Goal: Transaction & Acquisition: Purchase product/service

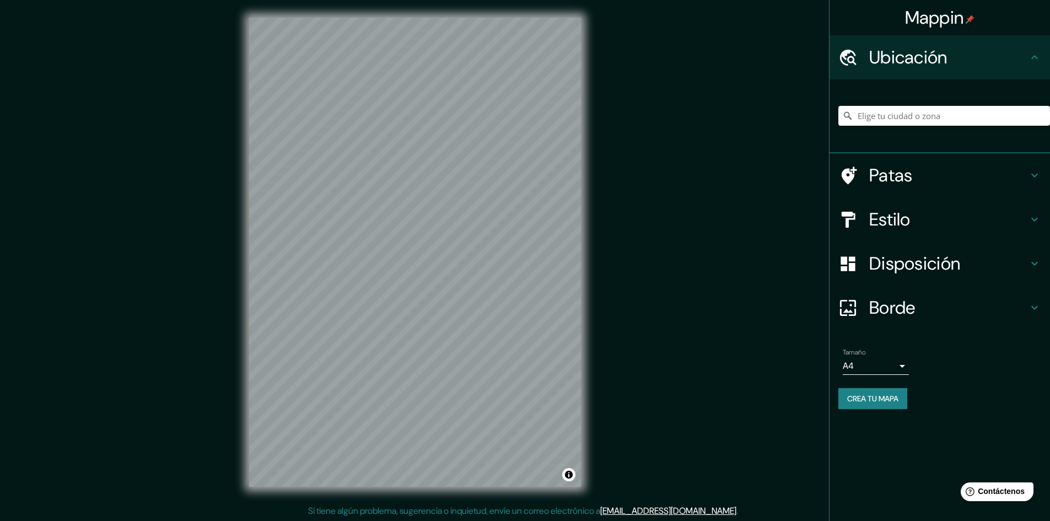
click at [906, 205] on div "Estilo" at bounding box center [940, 219] width 221 height 44
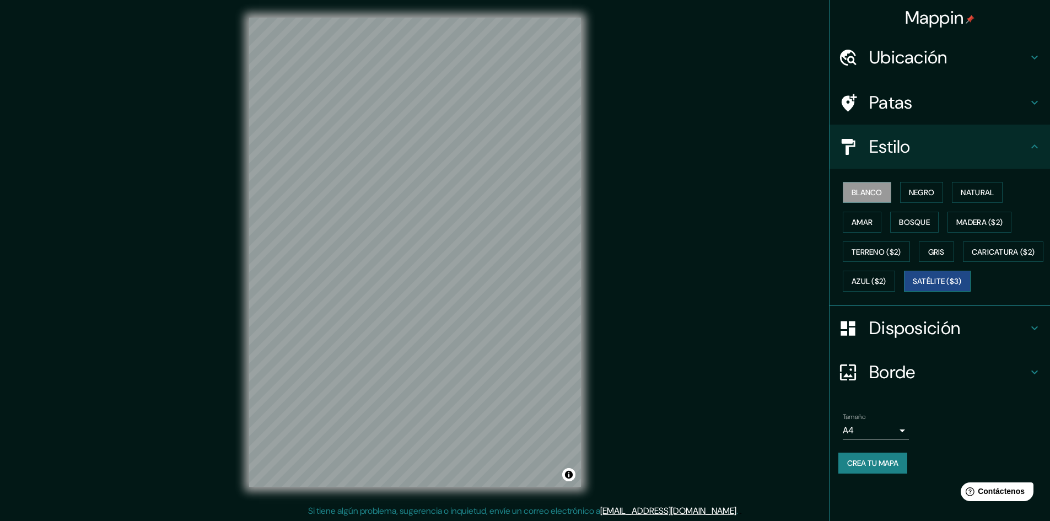
click at [913, 287] on font "Satélite ($3)" at bounding box center [937, 282] width 49 height 10
click at [893, 340] on font "Disposición" at bounding box center [914, 327] width 91 height 23
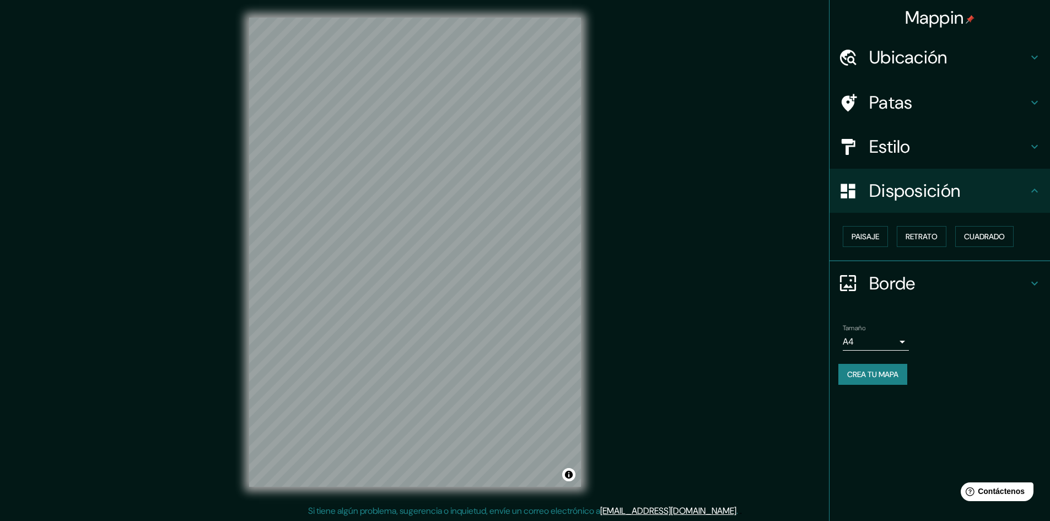
click at [939, 195] on font "Disposición" at bounding box center [914, 190] width 91 height 23
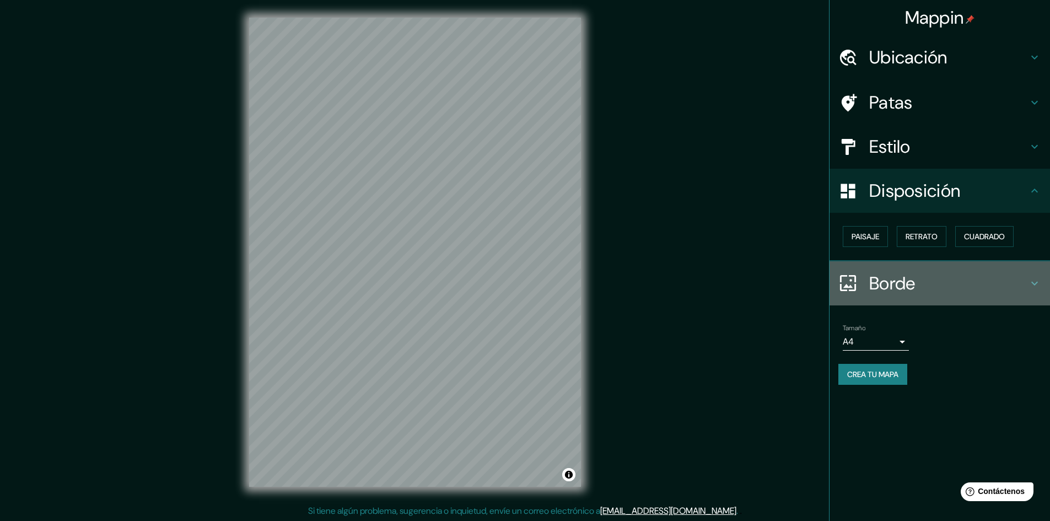
click at [917, 273] on h4 "Borde" at bounding box center [948, 283] width 159 height 22
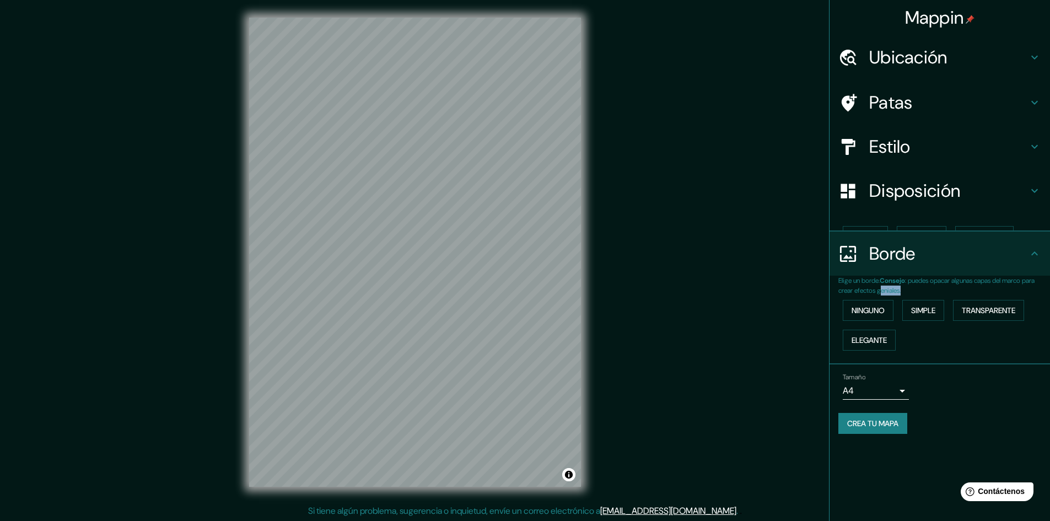
click at [917, 276] on font ": puedes opacar algunas capas del marco para crear efectos geniales." at bounding box center [937, 285] width 196 height 19
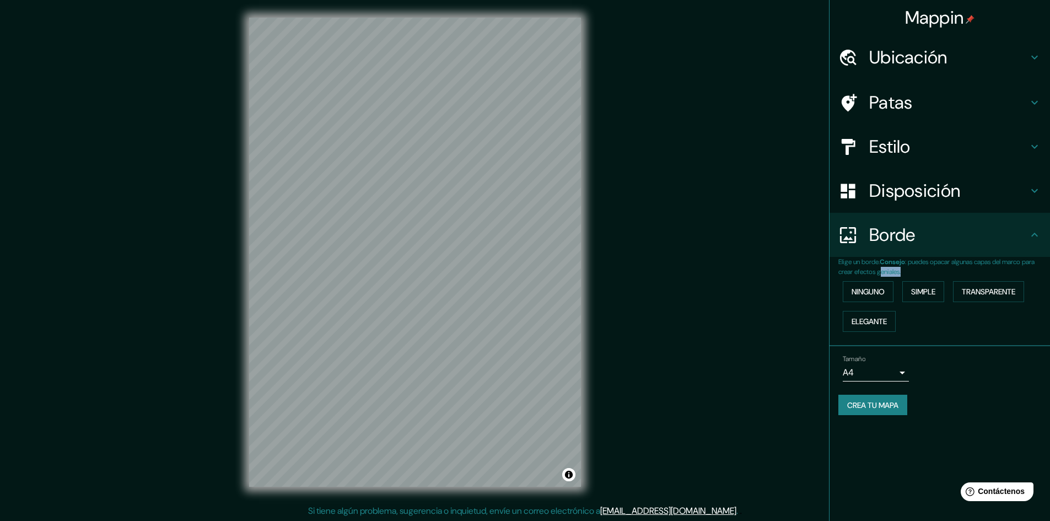
click at [916, 245] on div "Borde" at bounding box center [940, 235] width 221 height 44
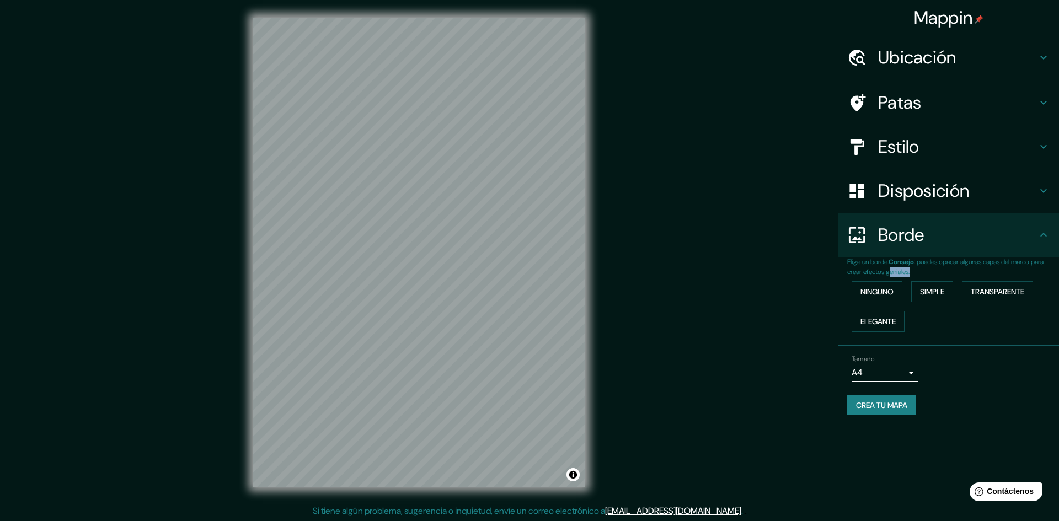
click at [889, 367] on body "Mappin Ubicación Patas Estilo Disposición Borde Elige un borde. Consejo : puede…" at bounding box center [529, 260] width 1059 height 521
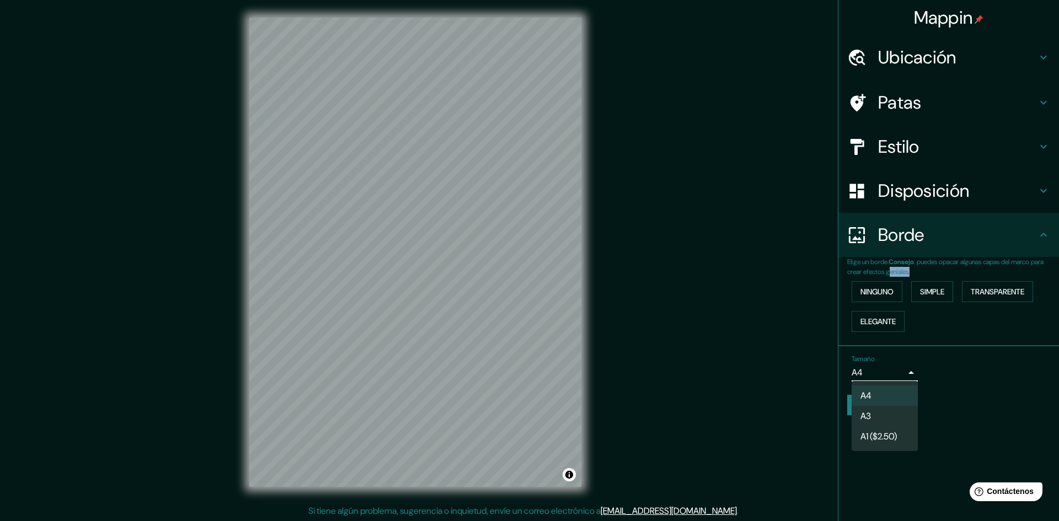
click at [874, 419] on li "A3" at bounding box center [884, 416] width 66 height 20
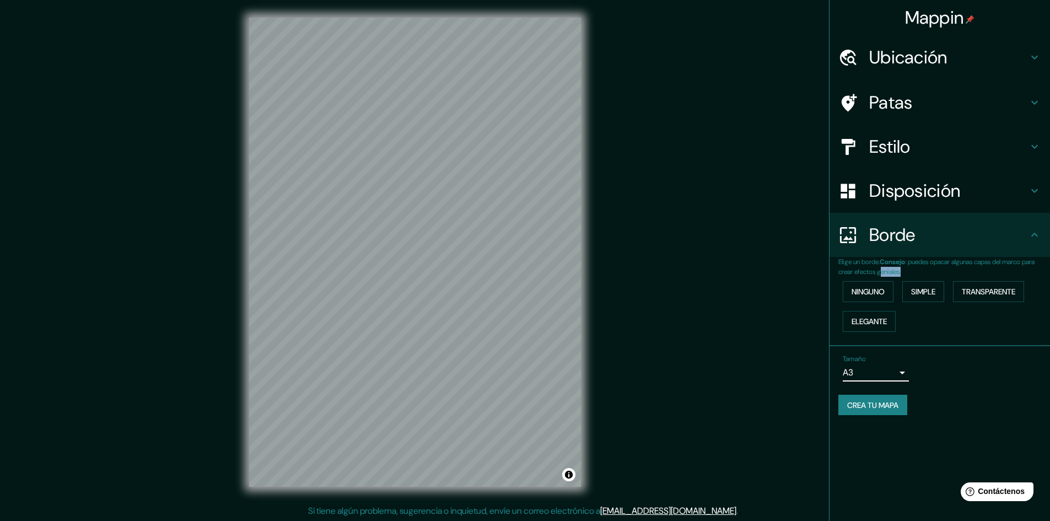
click at [906, 238] on font "Borde" at bounding box center [892, 234] width 46 height 23
click at [1039, 232] on icon at bounding box center [1034, 234] width 13 height 13
click at [981, 347] on li "Tamaño A3 single Crea tu mapa" at bounding box center [940, 387] width 221 height 83
click at [1033, 196] on icon at bounding box center [1034, 190] width 13 height 13
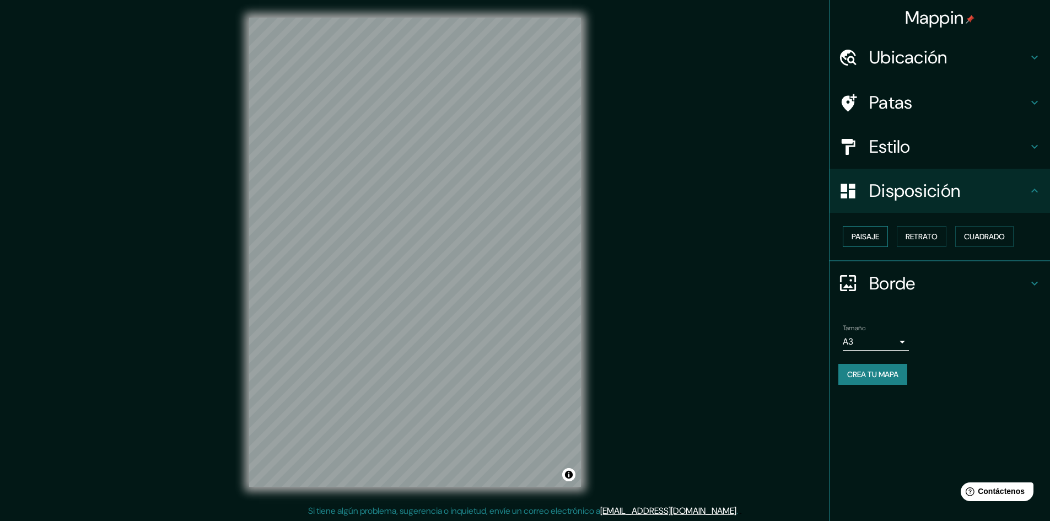
click at [881, 238] on button "Paisaje" at bounding box center [865, 236] width 45 height 21
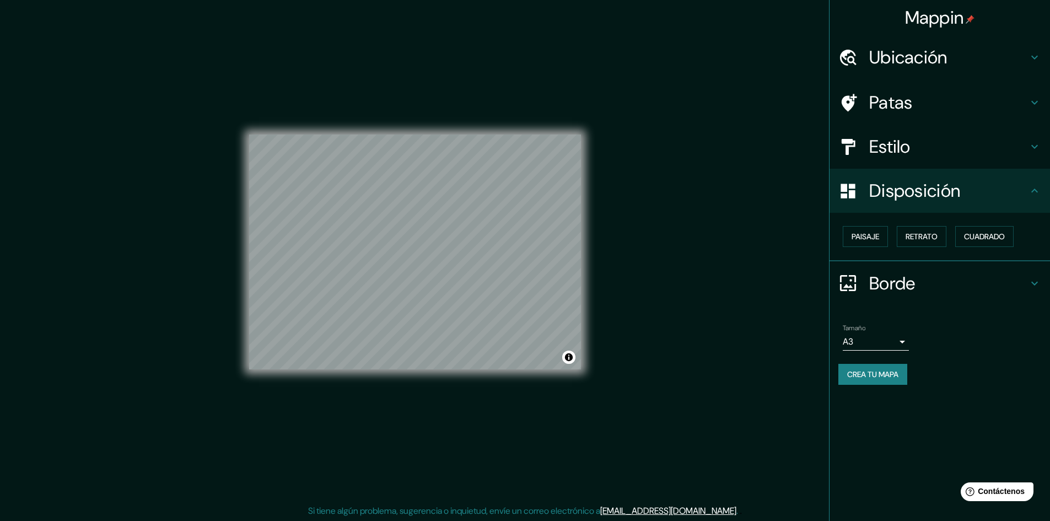
click at [867, 335] on body "Mappin Ubicación Patas Estilo Disposición Paisaje Retrato Cuadrado Borde Elige …" at bounding box center [525, 260] width 1050 height 521
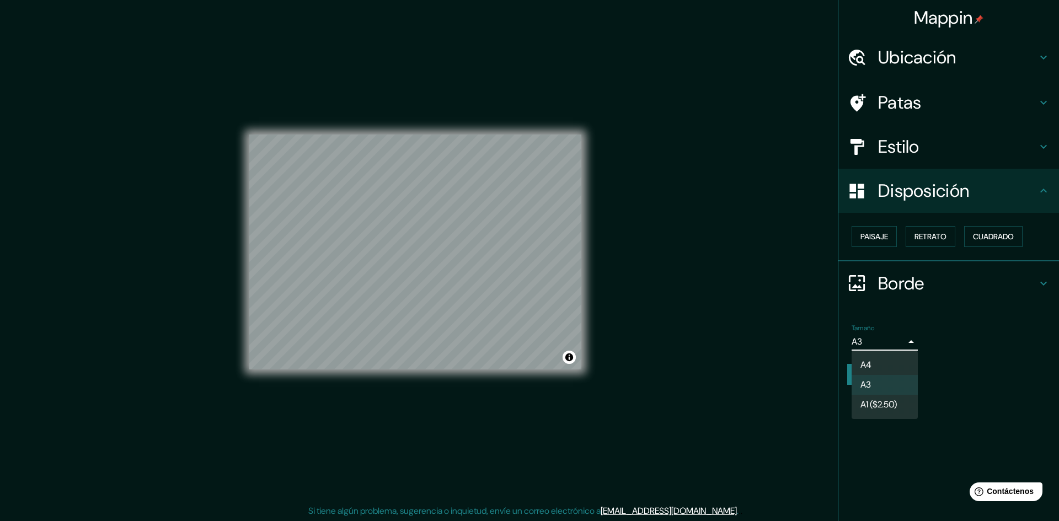
click at [875, 361] on li "A4" at bounding box center [884, 365] width 66 height 20
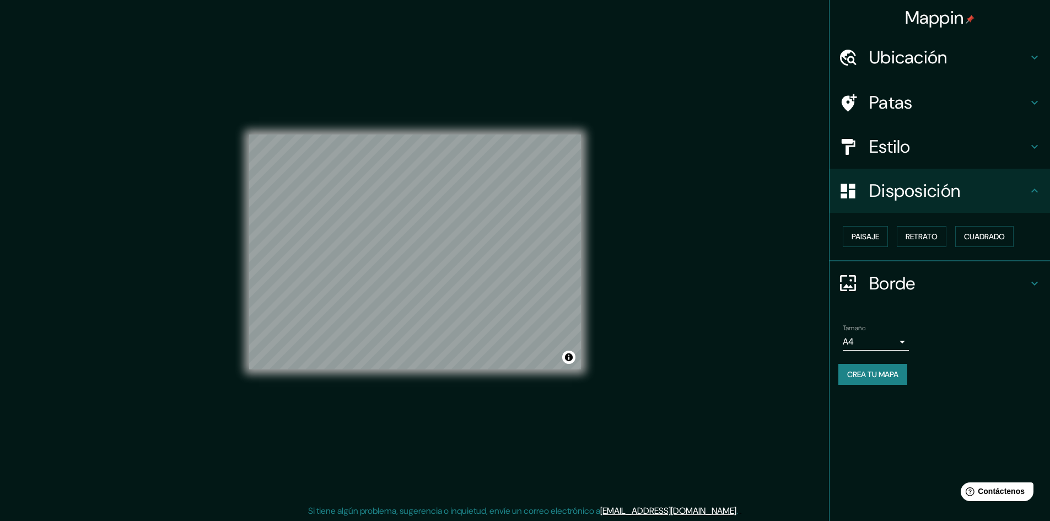
click at [892, 329] on div "Tamaño A4 single" at bounding box center [876, 337] width 66 height 26
click at [889, 339] on body "Mappin Ubicación Patas Estilo Disposición Paisaje Retrato Cuadrado Borde Elige …" at bounding box center [525, 260] width 1050 height 521
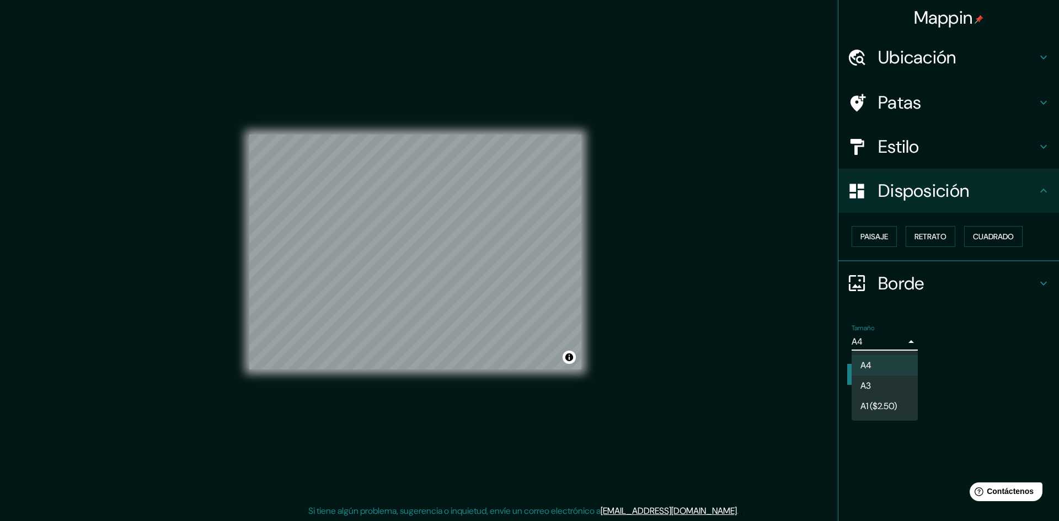
click at [873, 377] on li "A3" at bounding box center [884, 385] width 66 height 20
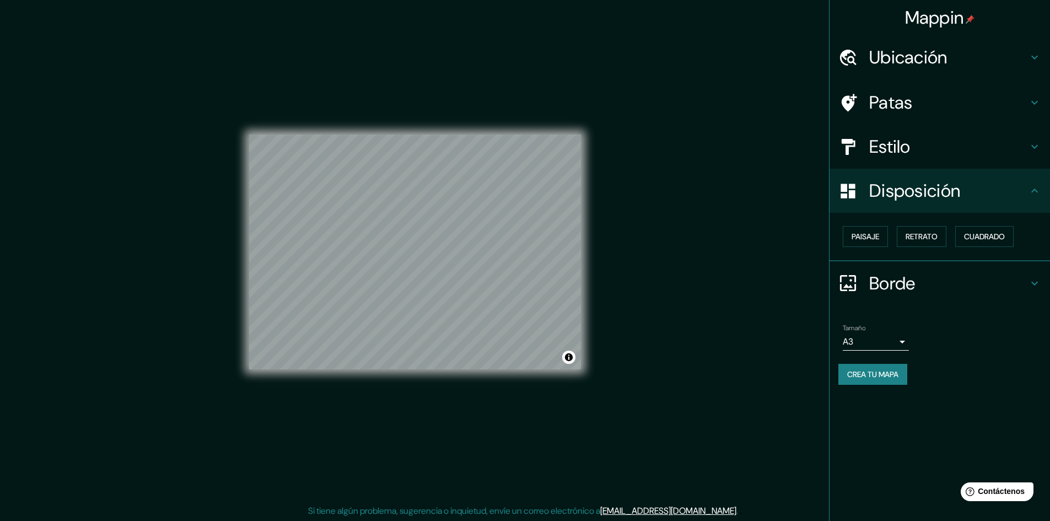
click at [905, 410] on div "Mappin Ubicación Patas Estilo Disposición Paisaje Retrato Cuadrado Borde Elige …" at bounding box center [939, 260] width 221 height 521
click at [575, 361] on div "© Mapbox © OpenStreetMap Improve this map © Maxar" at bounding box center [415, 252] width 332 height 235
click at [572, 361] on button "Activar o desactivar atribución" at bounding box center [568, 357] width 13 height 13
click at [630, 381] on div "Mappin Ubicación Patas Estilo Disposición Paisaje Retrato Cuadrado Borde Elige …" at bounding box center [525, 261] width 1050 height 522
click at [659, 390] on div "Mappin Ubicación Patas Estilo Disposición Paisaje Retrato Cuadrado Borde Elige …" at bounding box center [525, 261] width 1050 height 522
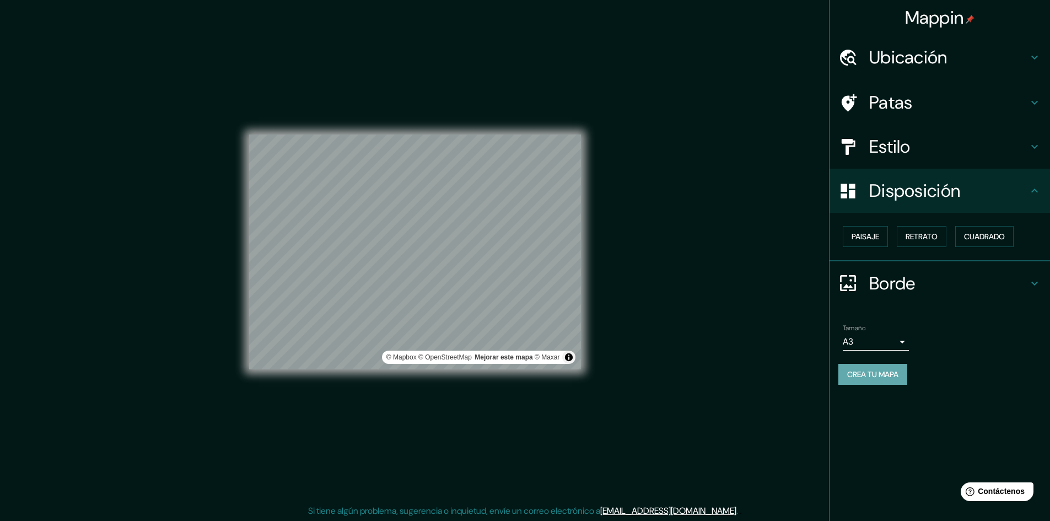
click at [889, 382] on button "Crea tu mapa" at bounding box center [873, 374] width 69 height 21
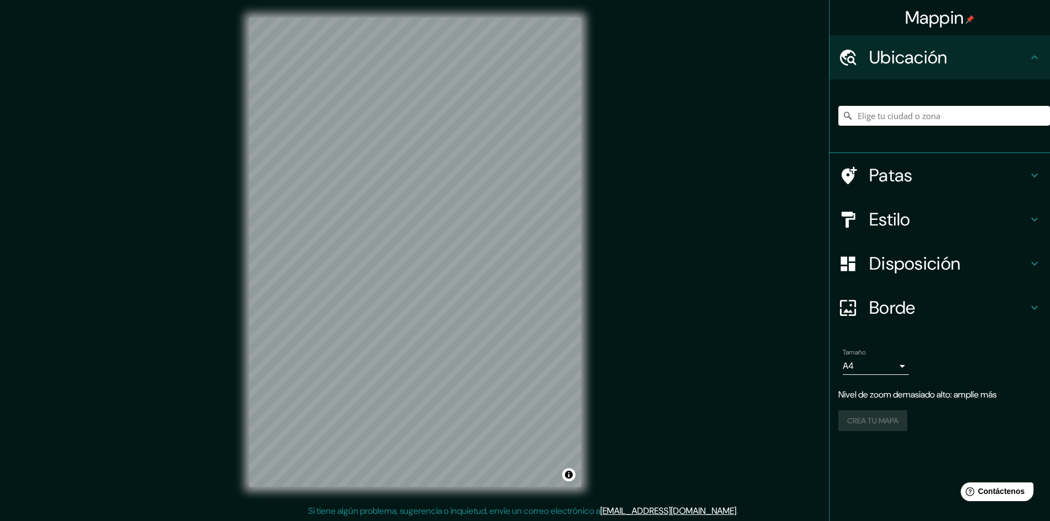
click at [897, 218] on font "Estilo" at bounding box center [889, 219] width 41 height 23
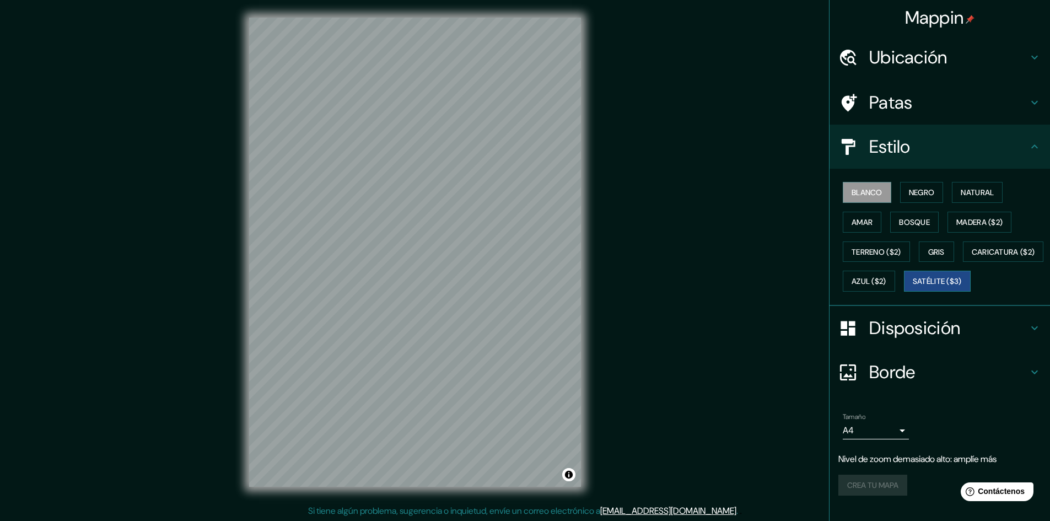
click at [913, 288] on font "Satélite ($3)" at bounding box center [937, 281] width 49 height 14
click at [584, 196] on div "© Mapbox © OpenStreetMap Improve this map © Maxar" at bounding box center [415, 252] width 367 height 504
click at [862, 454] on body "Mappin Ubicación Patas Estilo Blanco Negro Natural Amar Bosque Madera ($2) Terr…" at bounding box center [525, 260] width 1050 height 521
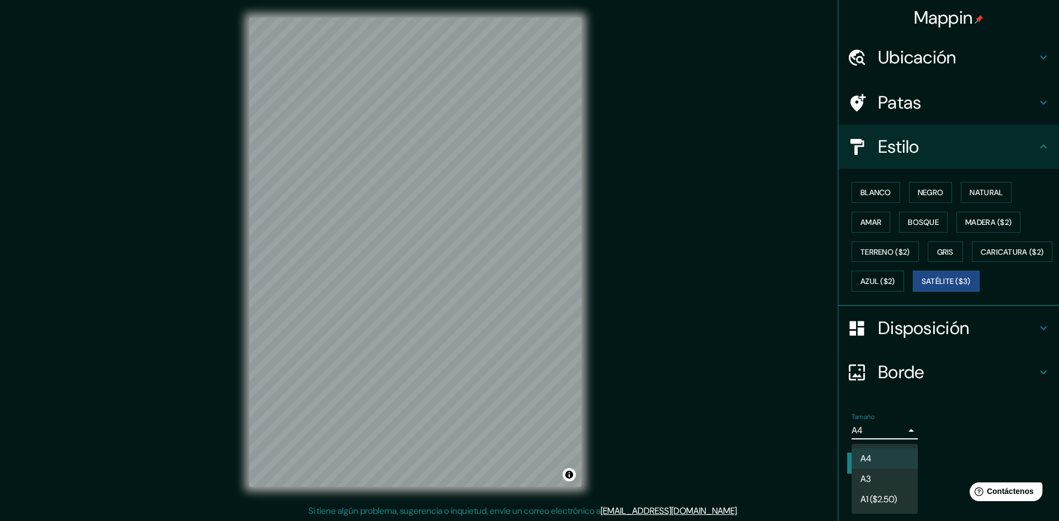
click at [874, 478] on li "A3" at bounding box center [884, 479] width 66 height 20
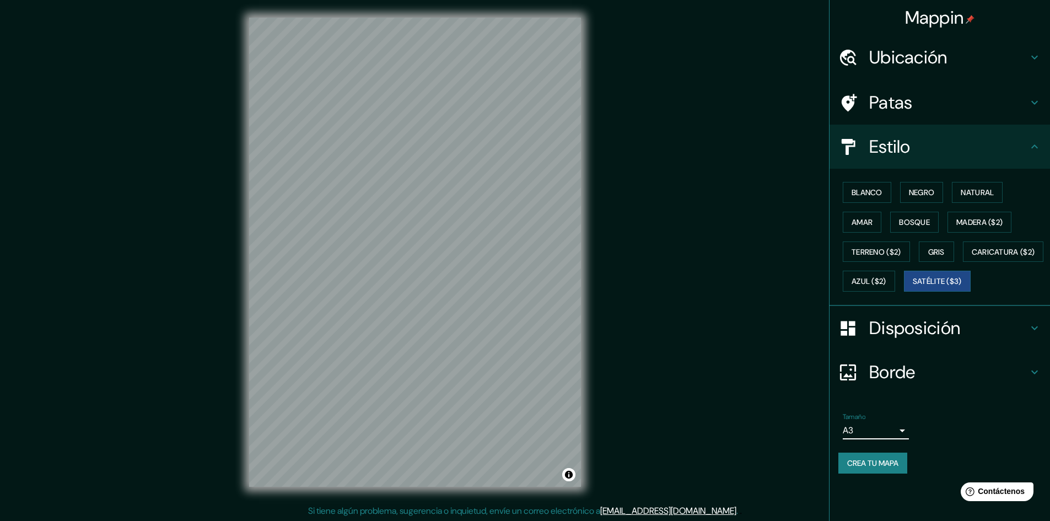
click at [905, 144] on font "Estilo" at bounding box center [889, 146] width 41 height 23
click at [1031, 145] on icon at bounding box center [1034, 146] width 13 height 13
click at [1033, 335] on icon at bounding box center [1034, 327] width 13 height 13
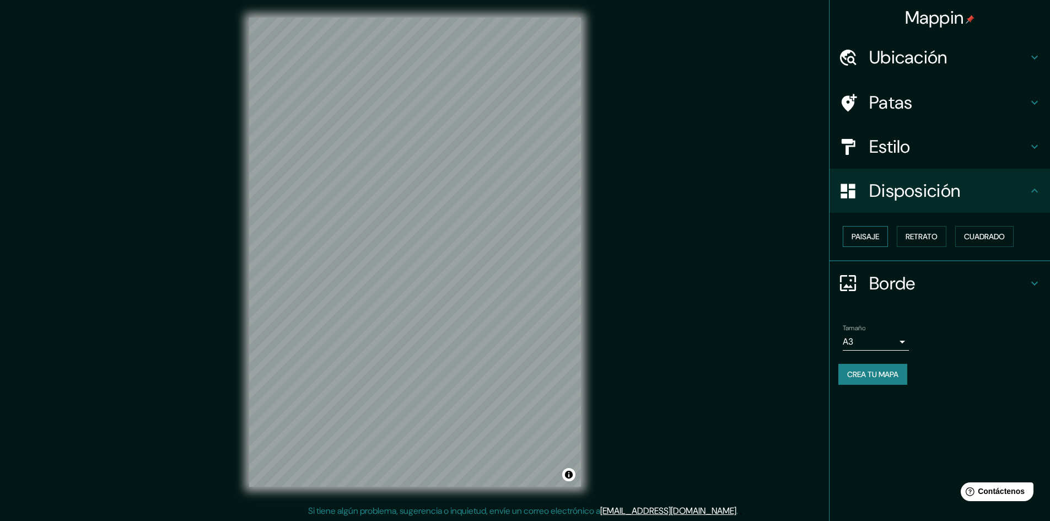
click at [882, 228] on button "Paisaje" at bounding box center [865, 236] width 45 height 21
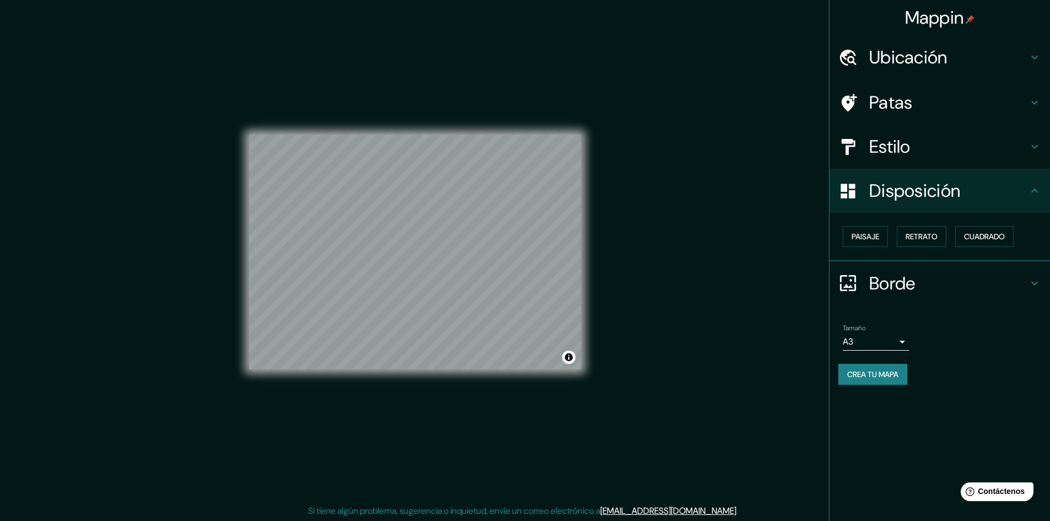
click at [653, 520] on div "Mappin Ubicación Patas Estilo Disposición Paisaje Retrato Cuadrado Borde Elige …" at bounding box center [525, 261] width 1050 height 522
click at [863, 370] on font "Crea tu mapa" at bounding box center [872, 374] width 51 height 10
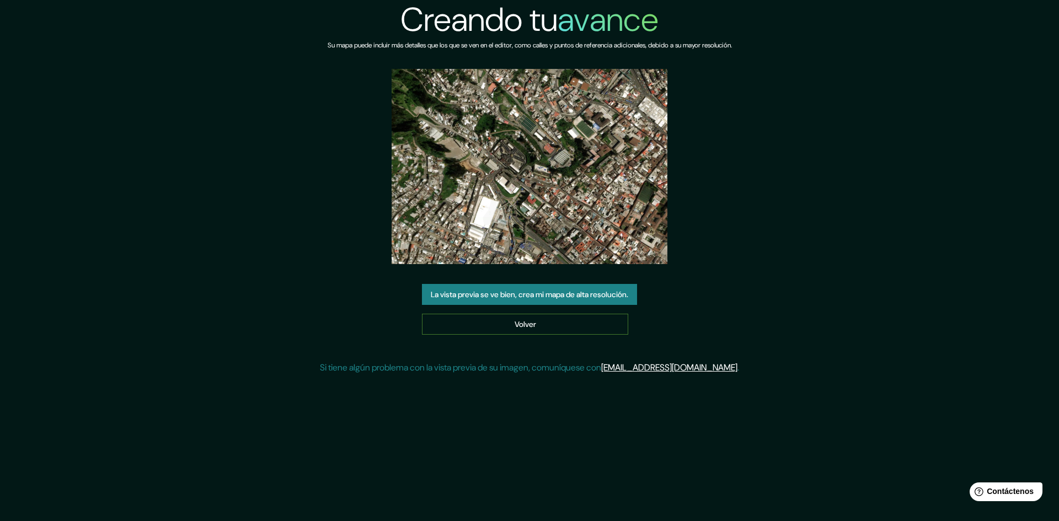
click at [550, 316] on link "Volver" at bounding box center [525, 324] width 206 height 21
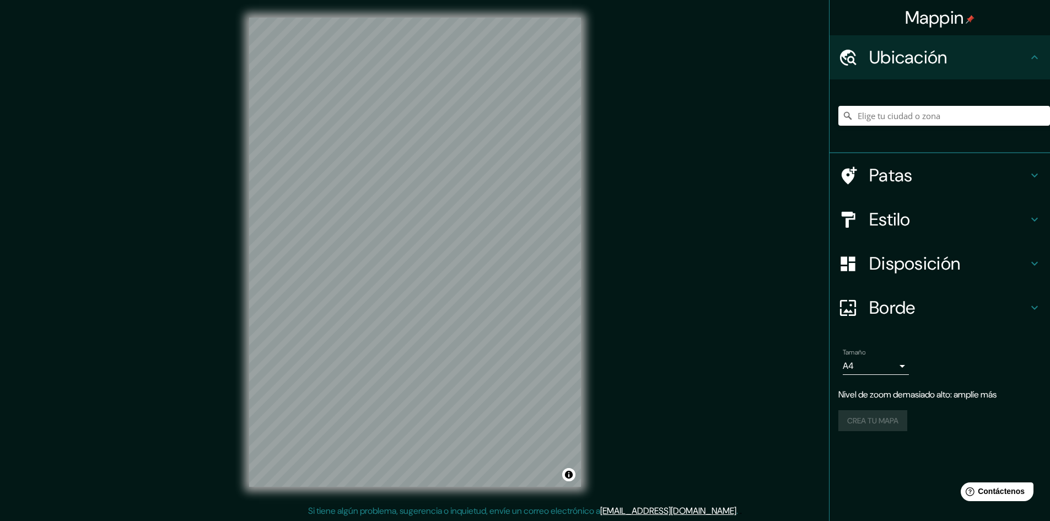
click at [1035, 210] on div "Estilo" at bounding box center [940, 219] width 221 height 44
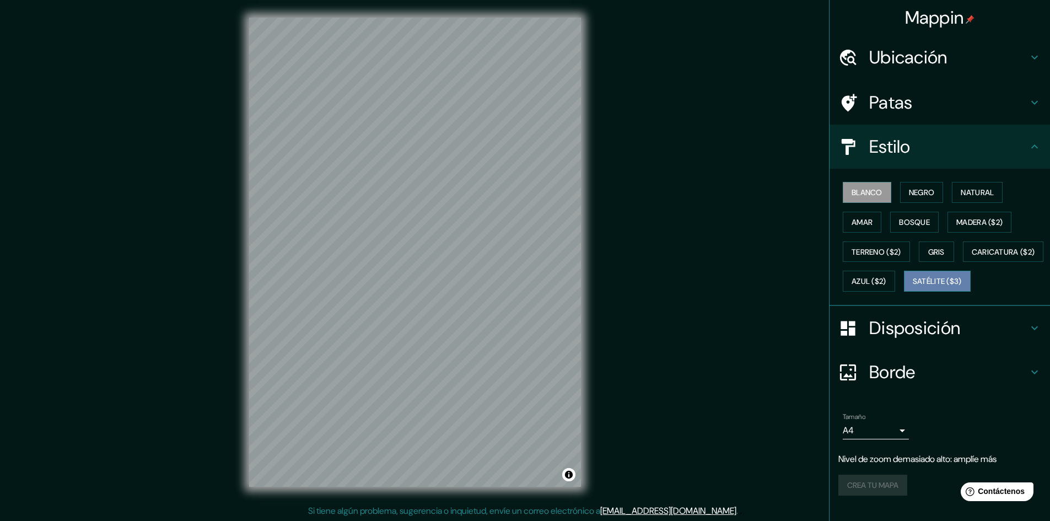
click at [913, 287] on font "Satélite ($3)" at bounding box center [937, 282] width 49 height 10
click at [1028, 140] on icon at bounding box center [1034, 146] width 13 height 13
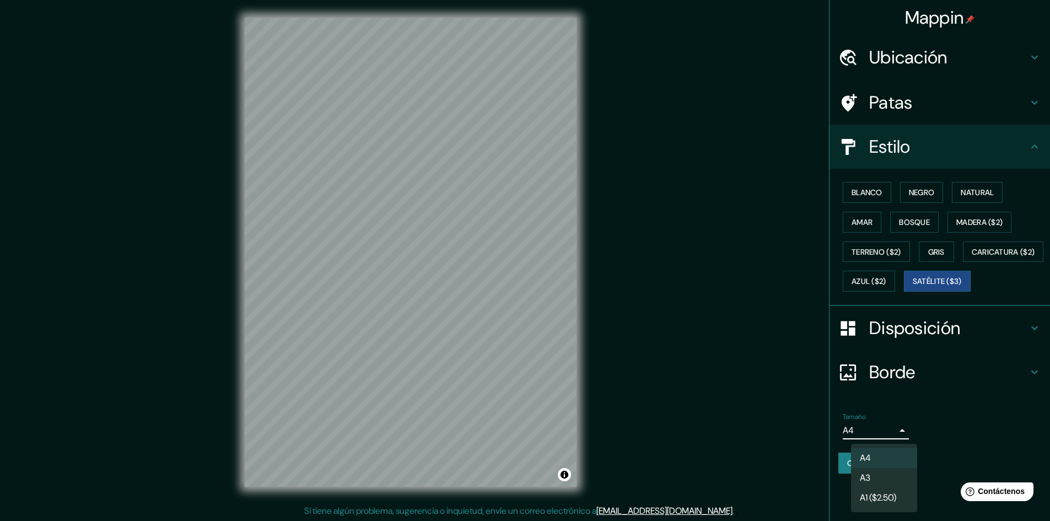
click at [884, 455] on body "Mappin Ubicación Patas Estilo Blanco Negro Natural Amar Bosque Madera ($2) Terr…" at bounding box center [525, 260] width 1050 height 521
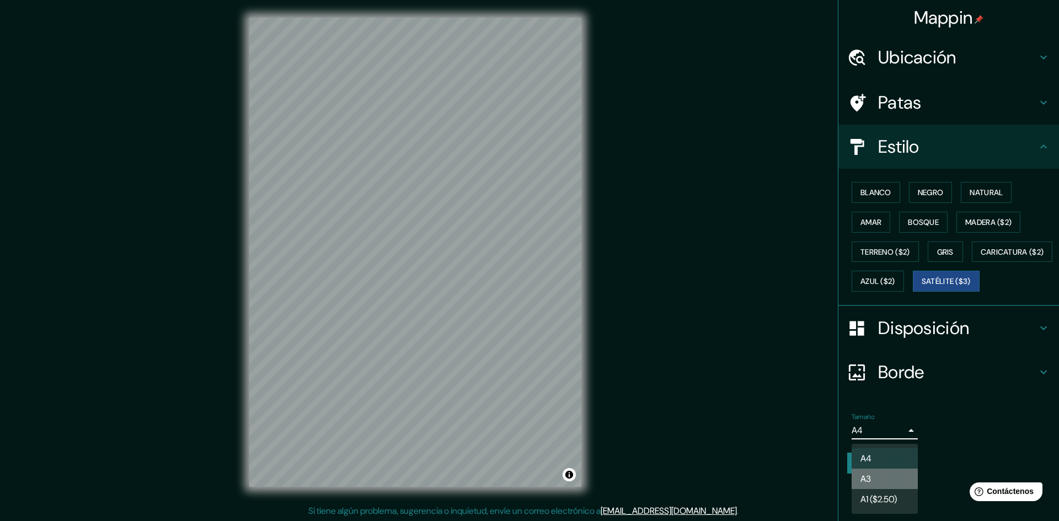
click at [882, 481] on li "A3" at bounding box center [884, 479] width 66 height 20
type input "a4"
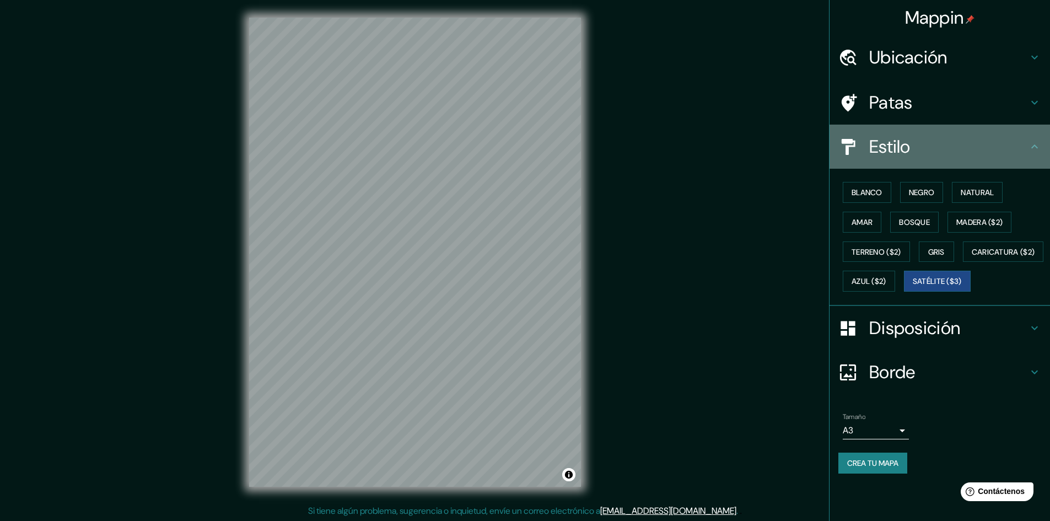
click at [1044, 139] on div "Estilo" at bounding box center [940, 147] width 221 height 44
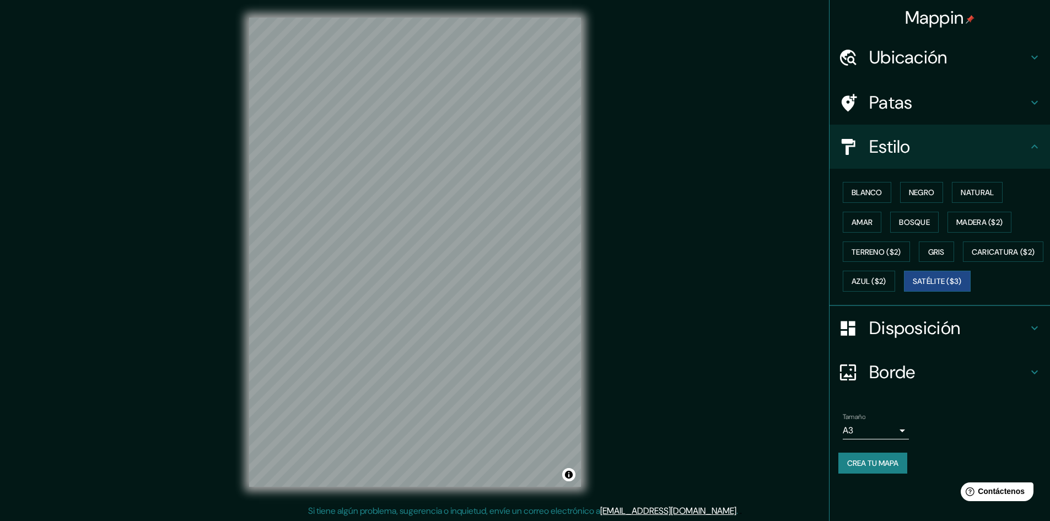
click at [1032, 143] on icon at bounding box center [1034, 146] width 13 height 13
click at [1033, 142] on icon at bounding box center [1034, 146] width 13 height 13
click at [1035, 144] on icon at bounding box center [1034, 146] width 13 height 13
click at [972, 257] on font "Caricatura ($2)" at bounding box center [1003, 252] width 63 height 10
click at [913, 287] on font "Satélite ($3)" at bounding box center [937, 282] width 49 height 10
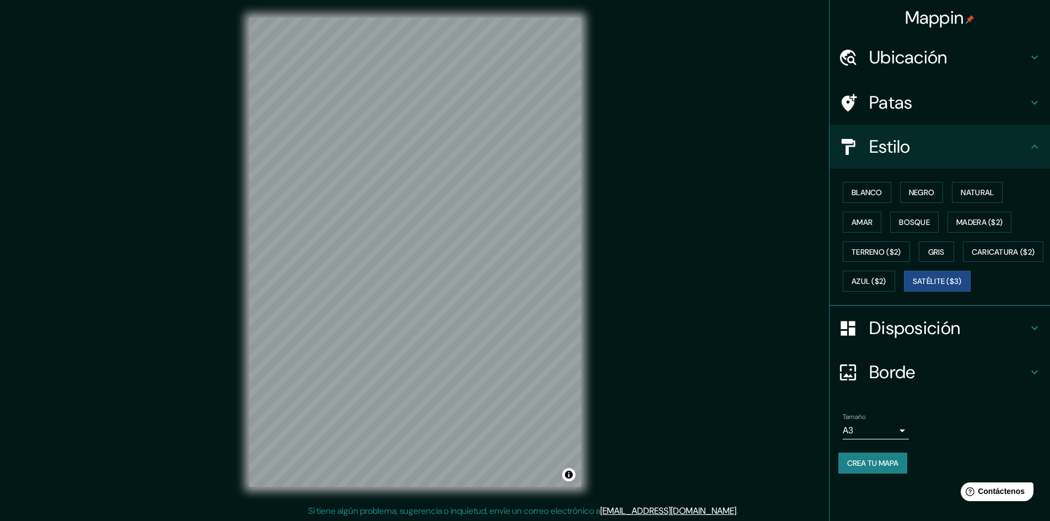
click at [1034, 145] on icon at bounding box center [1034, 146] width 13 height 13
click at [1037, 335] on icon at bounding box center [1034, 327] width 13 height 13
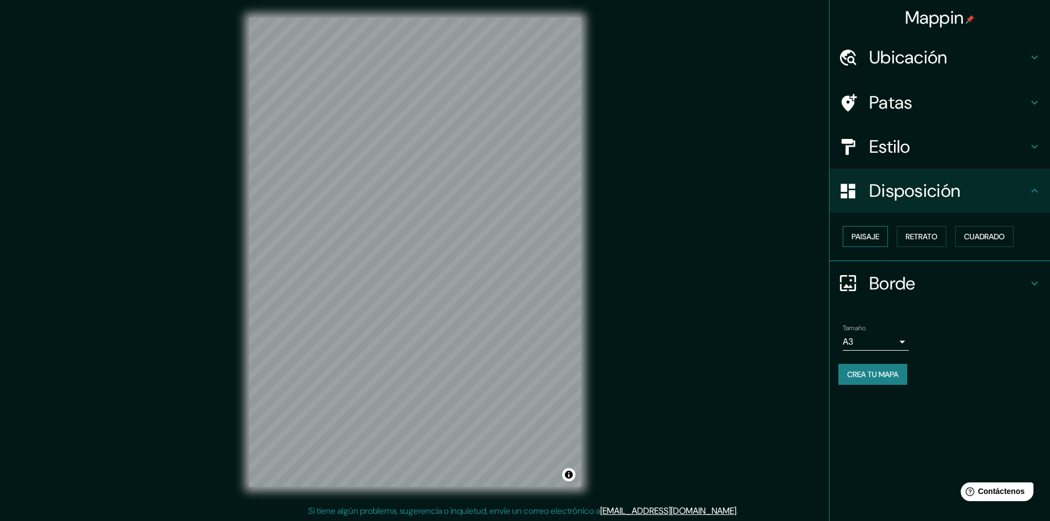
click at [872, 236] on font "Paisaje" at bounding box center [866, 237] width 28 height 10
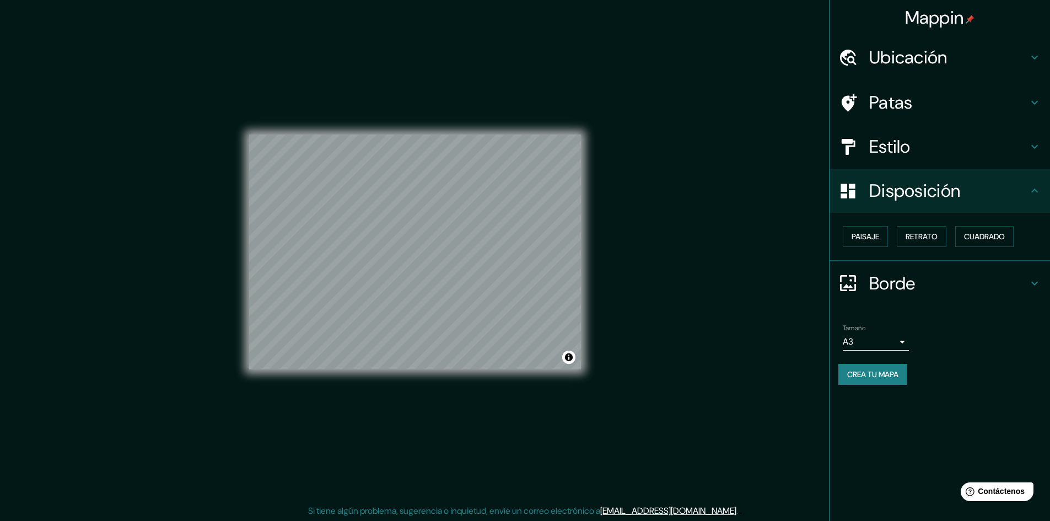
click at [1030, 143] on icon at bounding box center [1034, 146] width 13 height 13
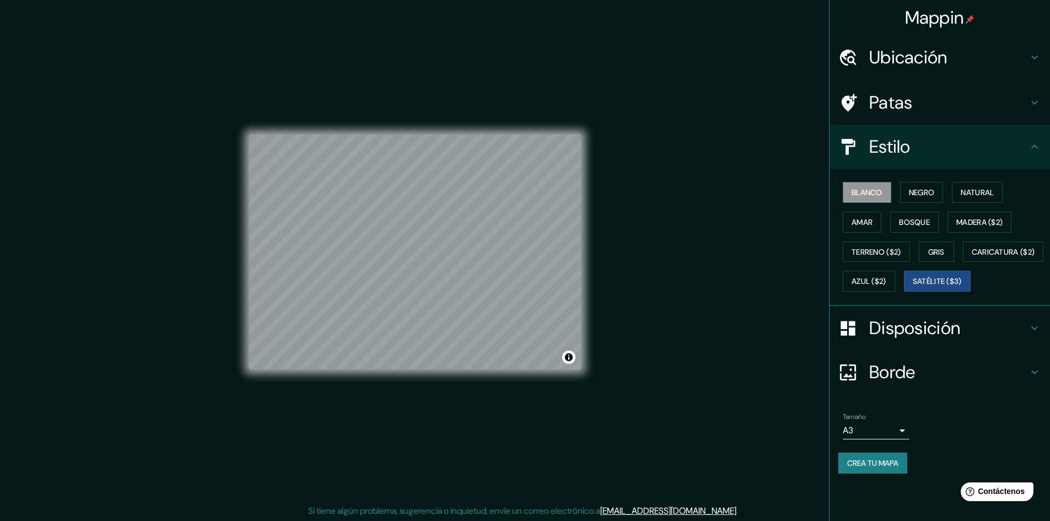
click at [885, 189] on button "Blanco" at bounding box center [867, 192] width 49 height 21
click at [904, 189] on button "Negro" at bounding box center [922, 192] width 44 height 21
click at [955, 189] on button "Natural" at bounding box center [977, 192] width 51 height 21
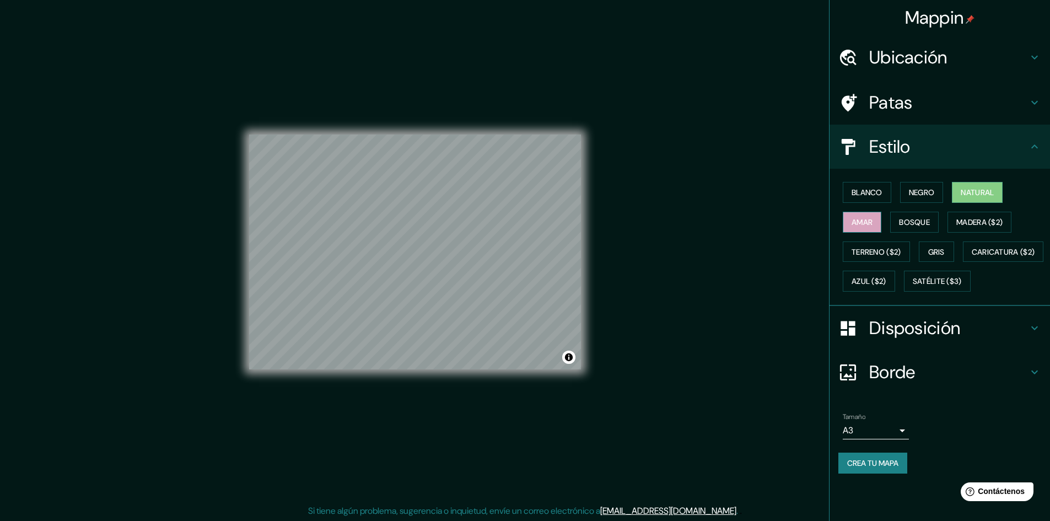
click at [870, 215] on font "Amar" at bounding box center [862, 222] width 21 height 14
click at [906, 217] on font "Bosque" at bounding box center [914, 222] width 31 height 10
click at [867, 223] on font "Amar" at bounding box center [862, 222] width 21 height 10
click at [928, 221] on font "Bosque" at bounding box center [914, 222] width 31 height 10
click at [985, 219] on font "Madera ($2)" at bounding box center [980, 222] width 46 height 10
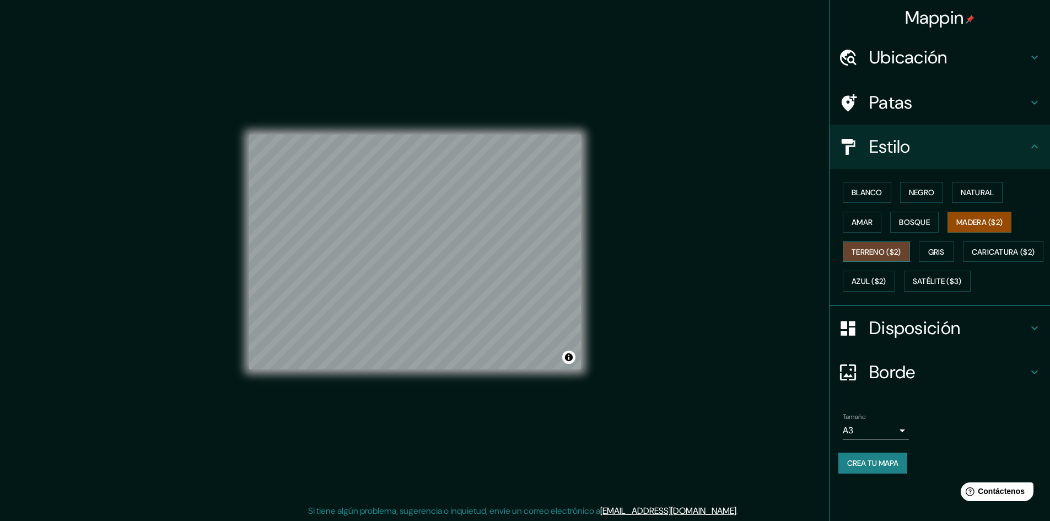
click at [870, 247] on font "Terreno ($2)" at bounding box center [877, 252] width 50 height 10
click at [937, 252] on font "Gris" at bounding box center [936, 252] width 17 height 10
click at [894, 252] on font "Terreno ($2)" at bounding box center [877, 252] width 50 height 10
click at [963, 262] on button "Caricatura ($2)" at bounding box center [1003, 251] width 81 height 21
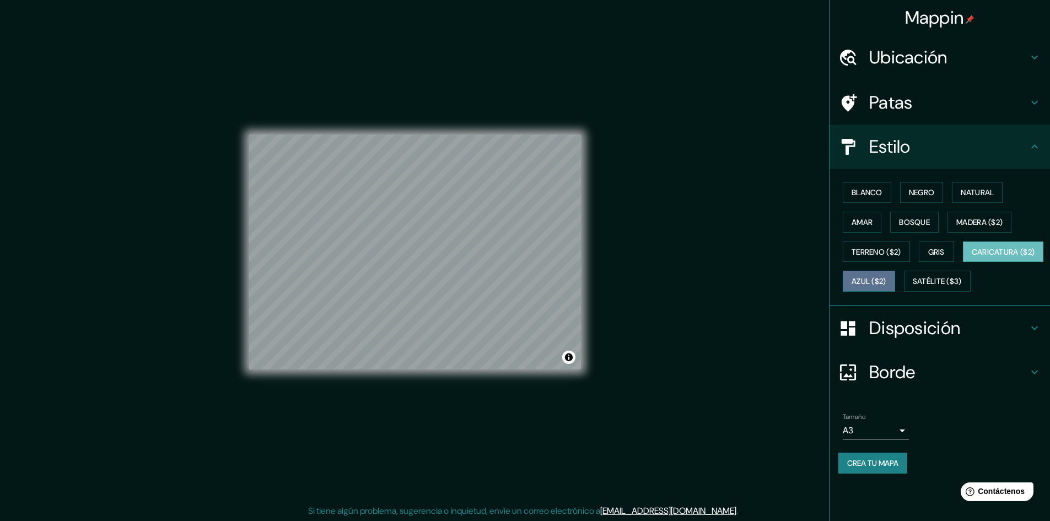
click at [895, 283] on button "Azul ($2)" at bounding box center [869, 281] width 52 height 21
click at [913, 288] on font "Satélite ($3)" at bounding box center [937, 281] width 49 height 14
click at [934, 296] on div "Blanco Negro Natural Amar Bosque Madera ($2) Terreno ($2) Gris Caricatura ($2) …" at bounding box center [945, 237] width 212 height 119
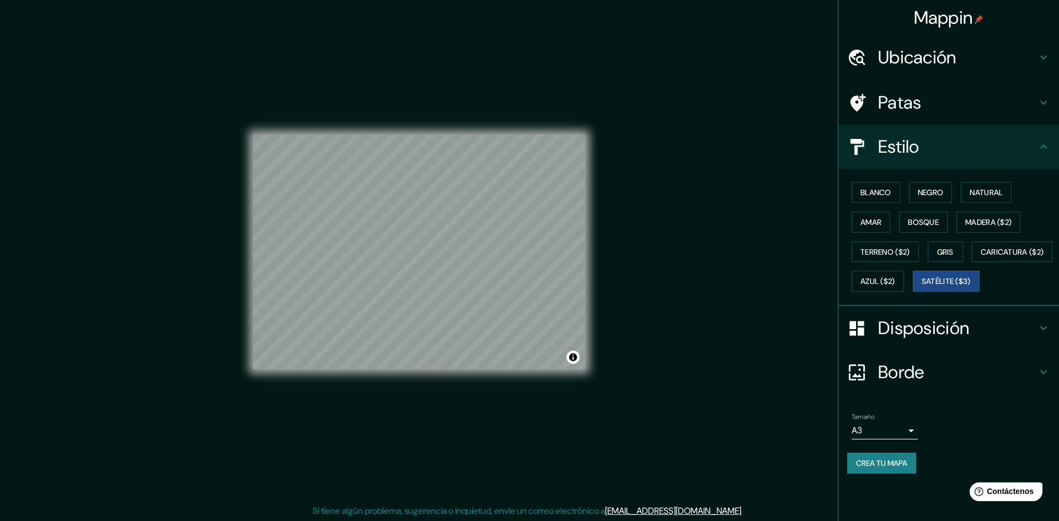
click at [881, 463] on body "Mappin Ubicación Patas Estilo Blanco Negro Natural Amar Bosque Madera ($2) Terr…" at bounding box center [529, 260] width 1059 height 521
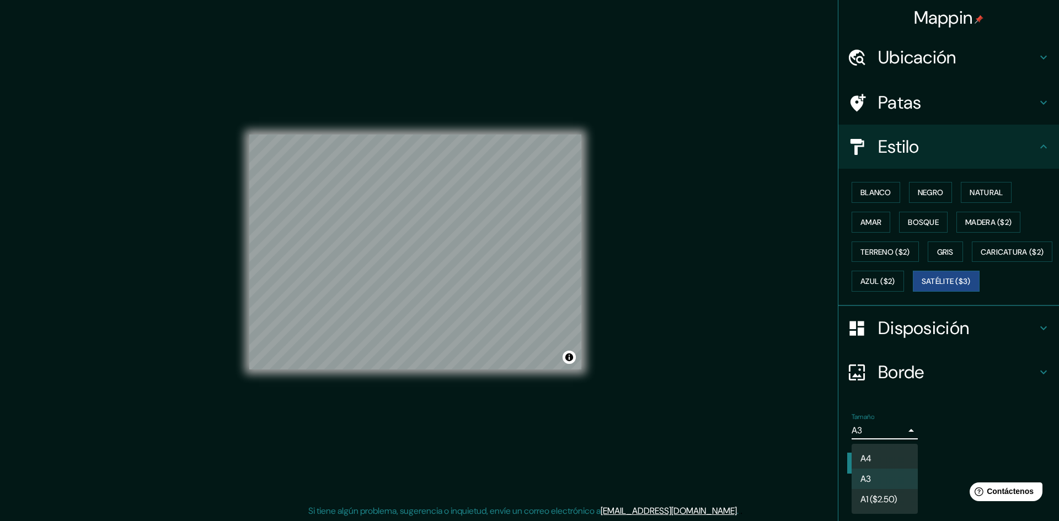
click at [1051, 136] on div at bounding box center [529, 260] width 1059 height 521
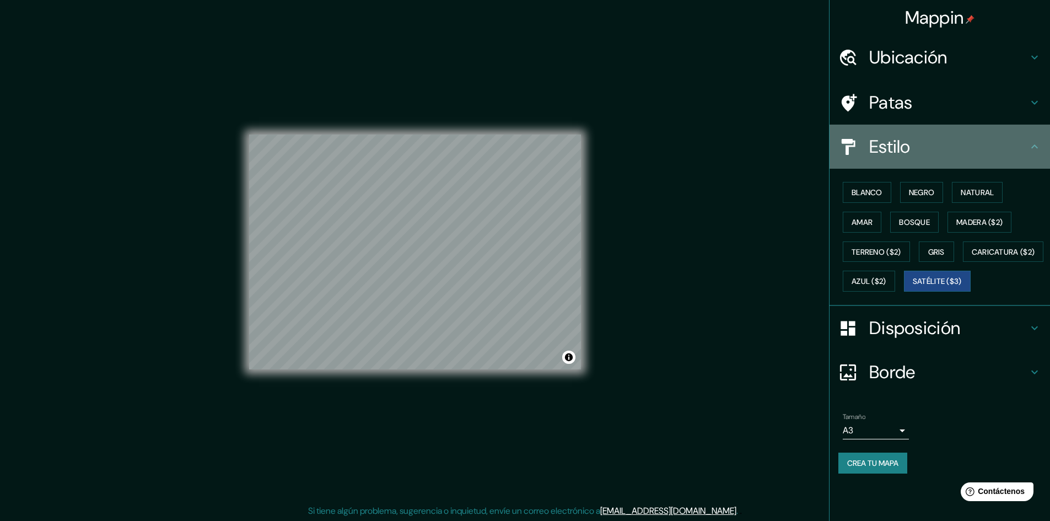
click at [1039, 151] on icon at bounding box center [1034, 146] width 13 height 13
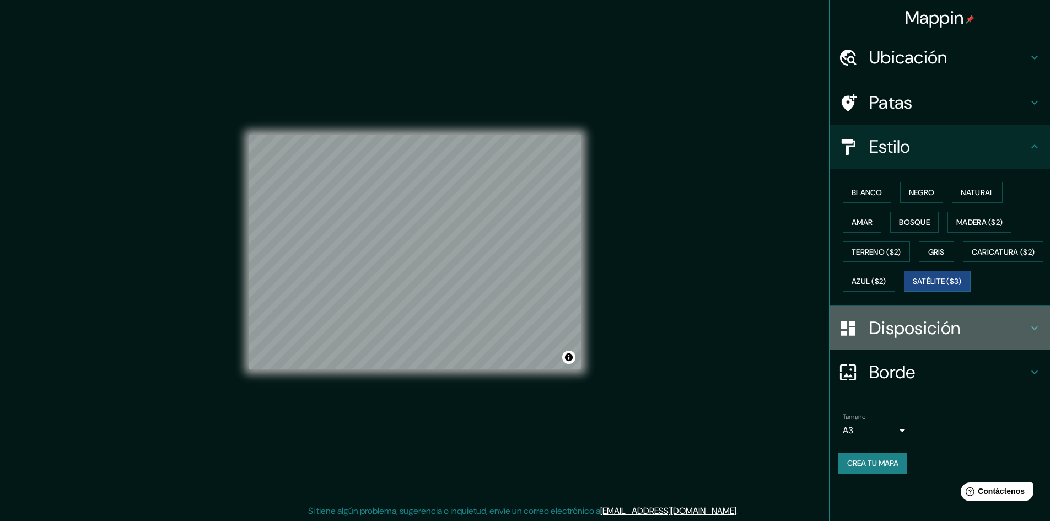
click at [1028, 348] on div "Disposición" at bounding box center [940, 328] width 221 height 44
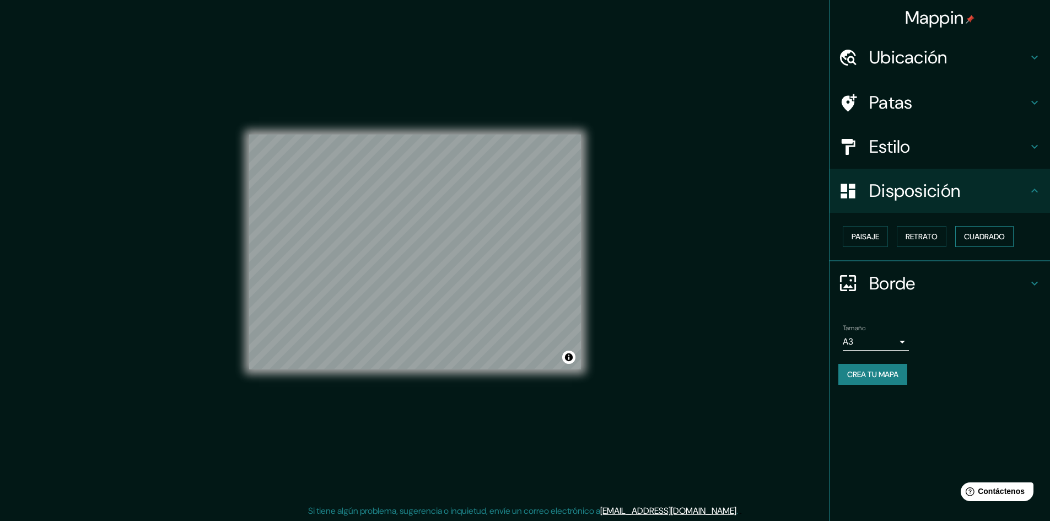
click at [994, 240] on font "Cuadrado" at bounding box center [984, 237] width 41 height 10
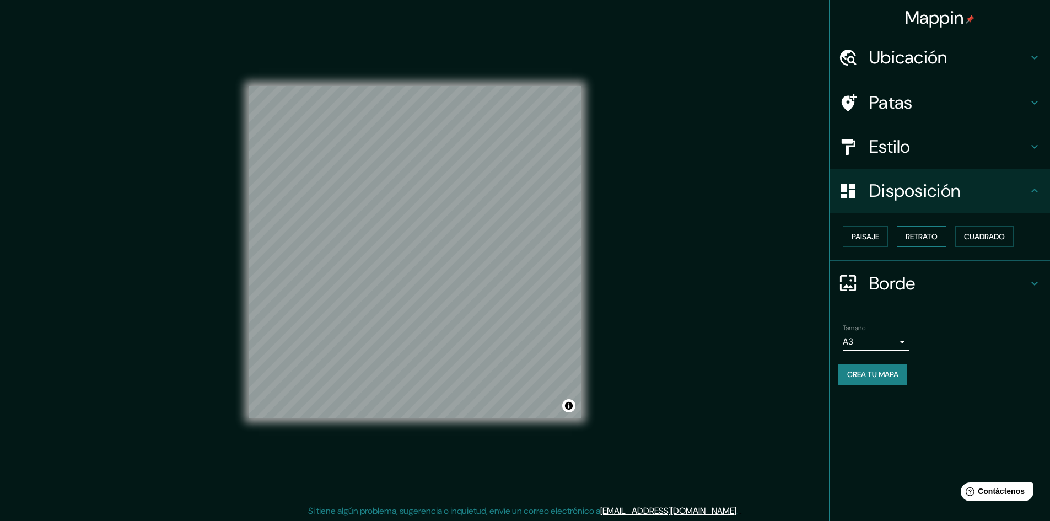
click at [909, 237] on font "Retrato" at bounding box center [922, 237] width 32 height 10
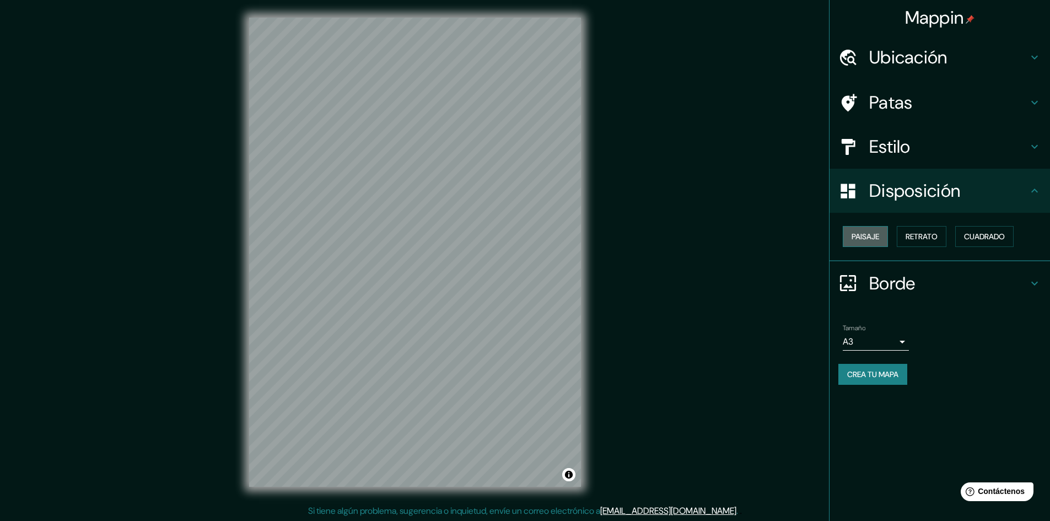
click at [882, 235] on button "Paisaje" at bounding box center [865, 236] width 45 height 21
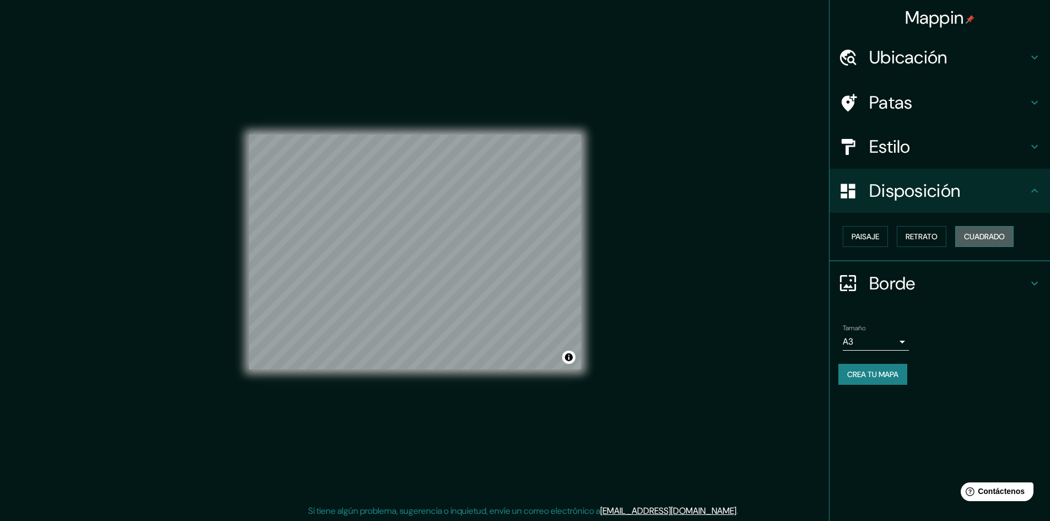
click at [962, 237] on button "Cuadrado" at bounding box center [984, 236] width 58 height 21
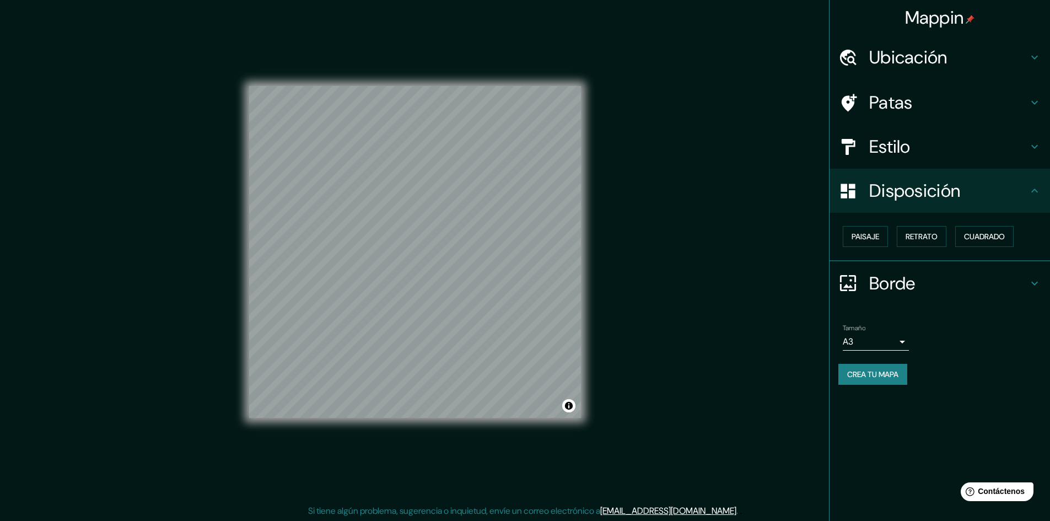
click at [654, 298] on div "Mappin Ubicación Patas Estilo Disposición Paisaje Retrato Cuadrado Borde Elige …" at bounding box center [525, 261] width 1050 height 522
